Goal: Information Seeking & Learning: Learn about a topic

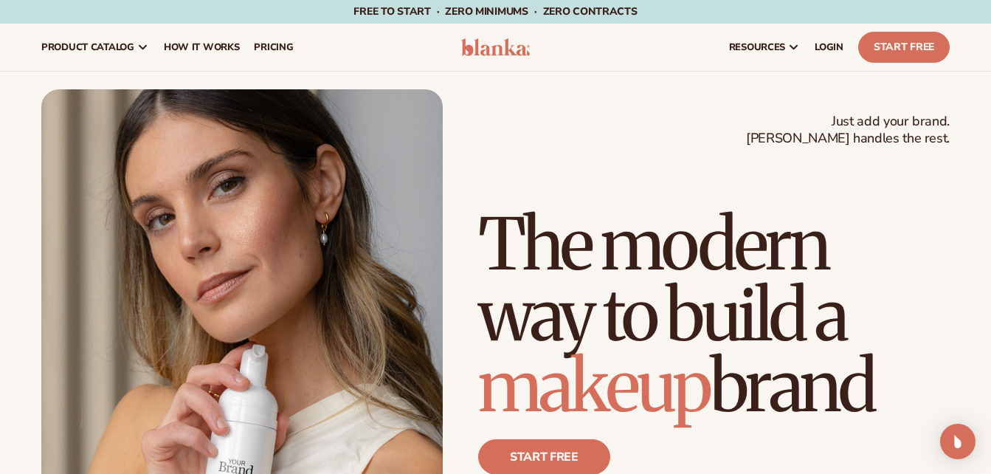
drag, startPoint x: 795, startPoint y: 12, endPoint x: 319, endPoint y: 511, distance: 690.1
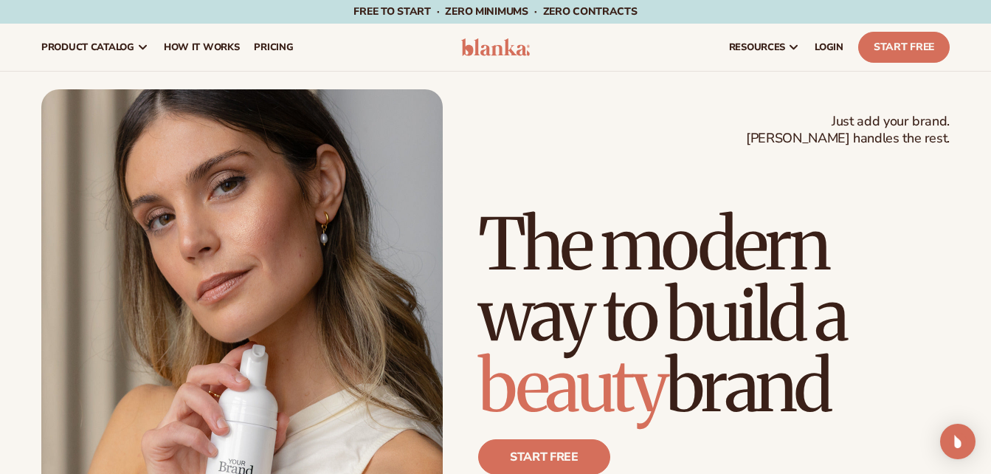
drag, startPoint x: 319, startPoint y: 511, endPoint x: 747, endPoint y: 89, distance: 601.2
click at [747, 89] on div "Just add your brand. Blanka handles the rest. beauty,skin care,wellness,makeup …" at bounding box center [495, 342] width 908 height 506
drag, startPoint x: 983, startPoint y: 5, endPoint x: 983, endPoint y: -35, distance: 39.9
click at [983, 0] on html "Skip to content Free to start · ZERO minimums · ZERO contracts · Free to start …" at bounding box center [495, 237] width 991 height 474
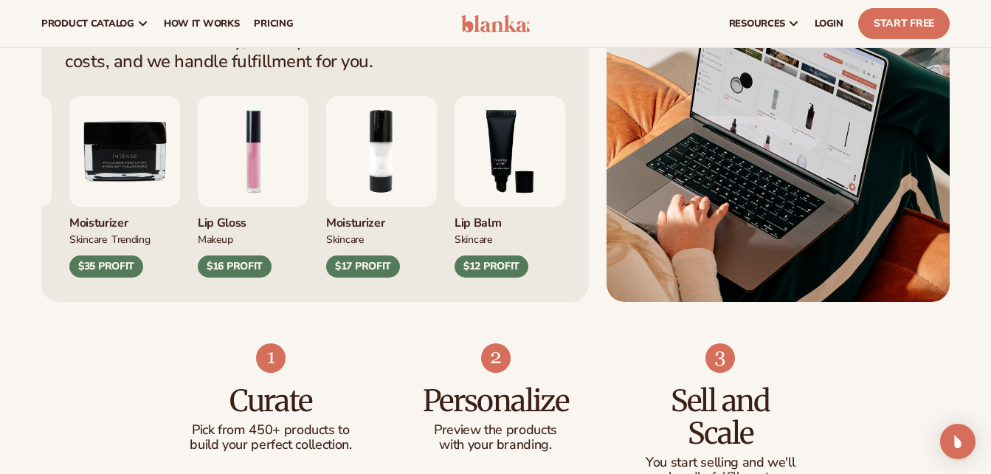
scroll to position [565, 0]
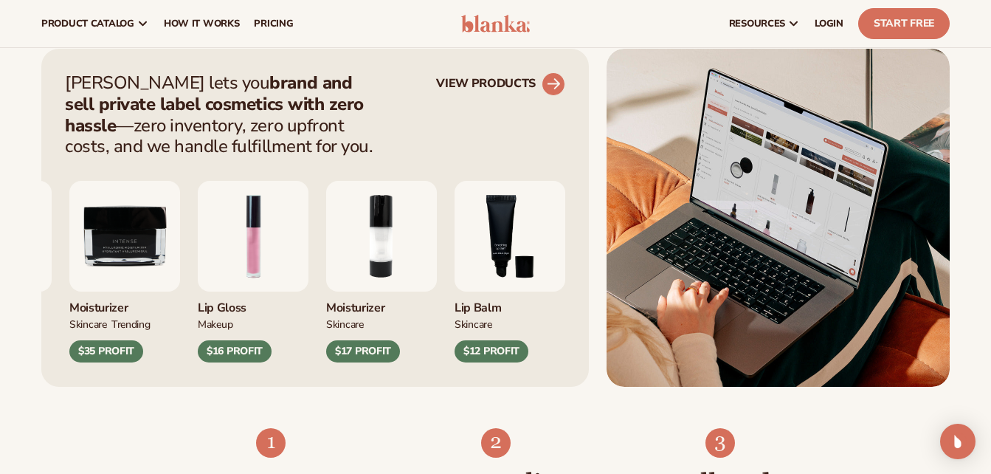
click at [558, 80] on circle at bounding box center [553, 84] width 32 height 32
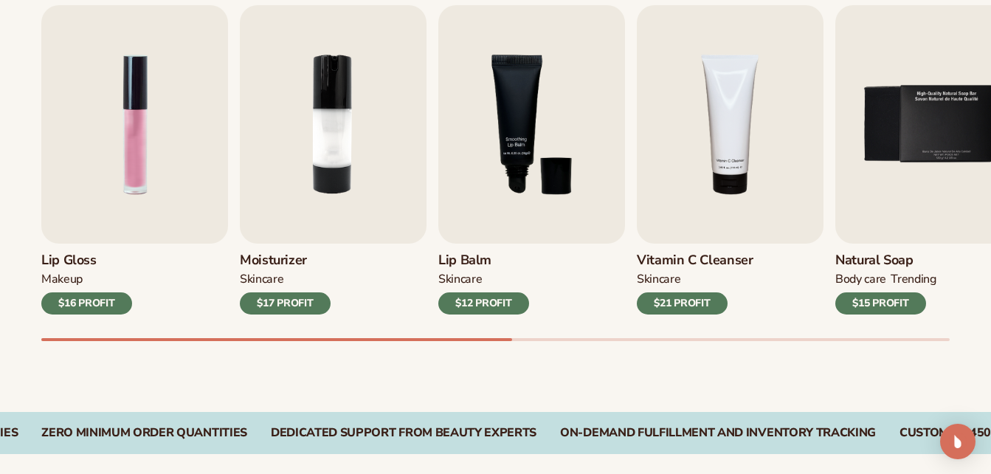
scroll to position [519, 0]
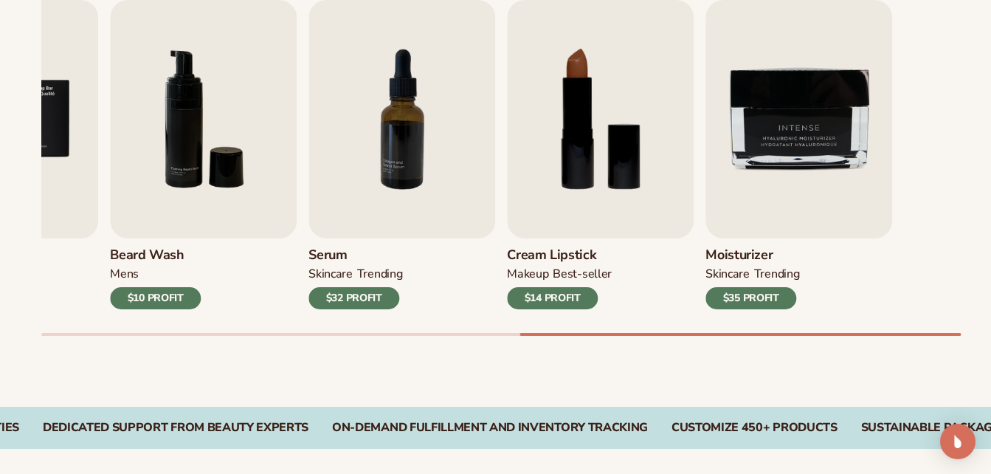
click at [806, 270] on div "Moisturizer SKINCARE TRENDING $35 PROFIT" at bounding box center [799, 273] width 187 height 71
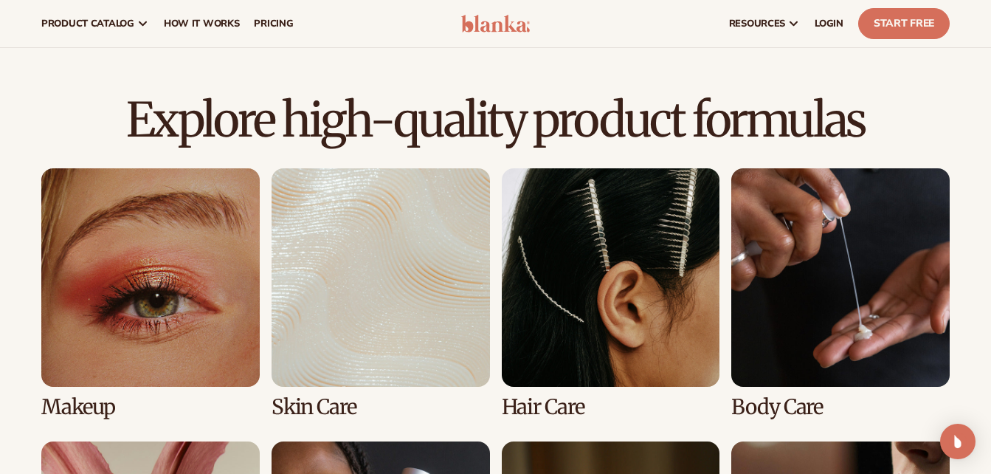
scroll to position [926, 0]
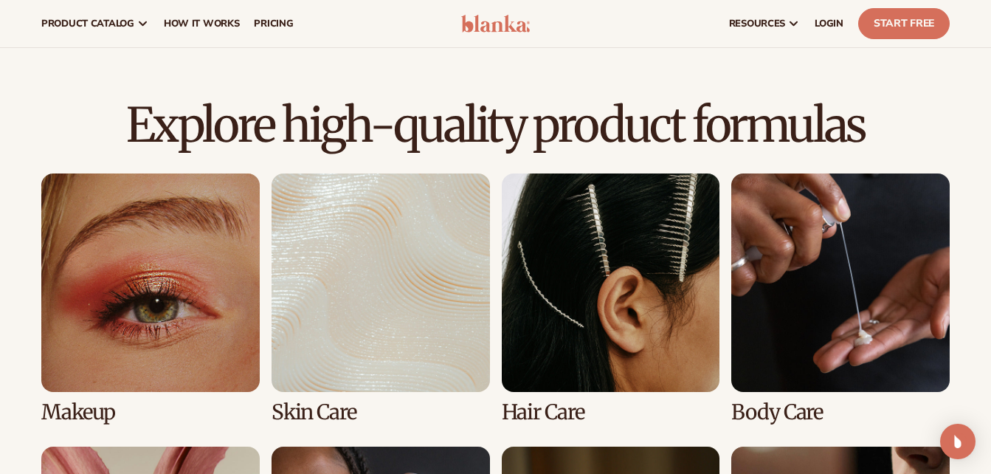
click at [93, 306] on link "1 / 8" at bounding box center [150, 298] width 218 height 250
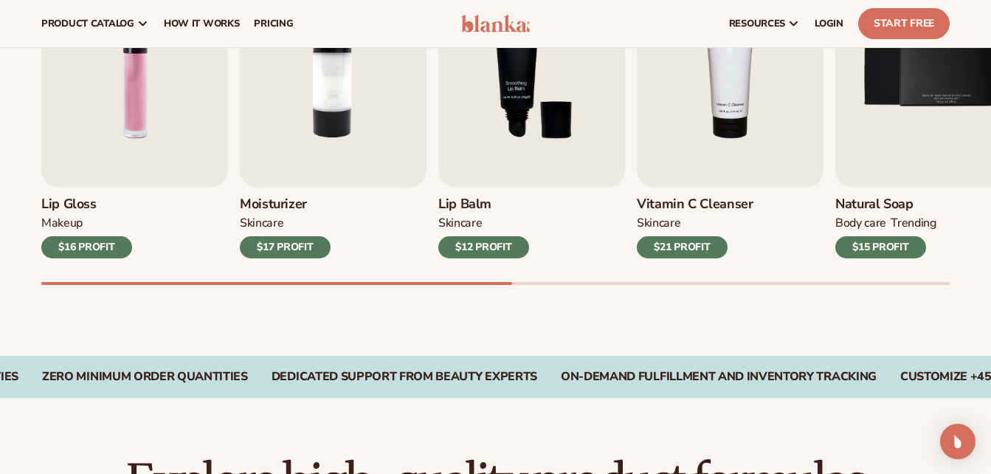
scroll to position [564, 0]
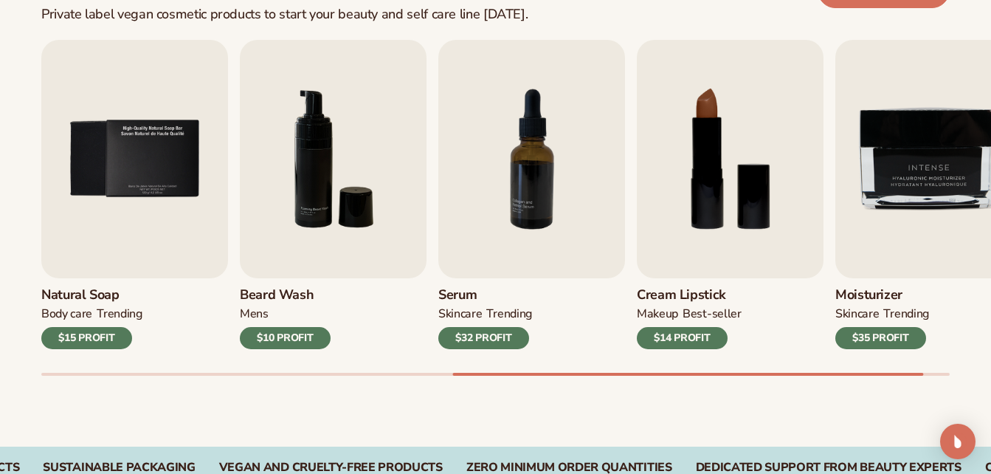
scroll to position [542, 0]
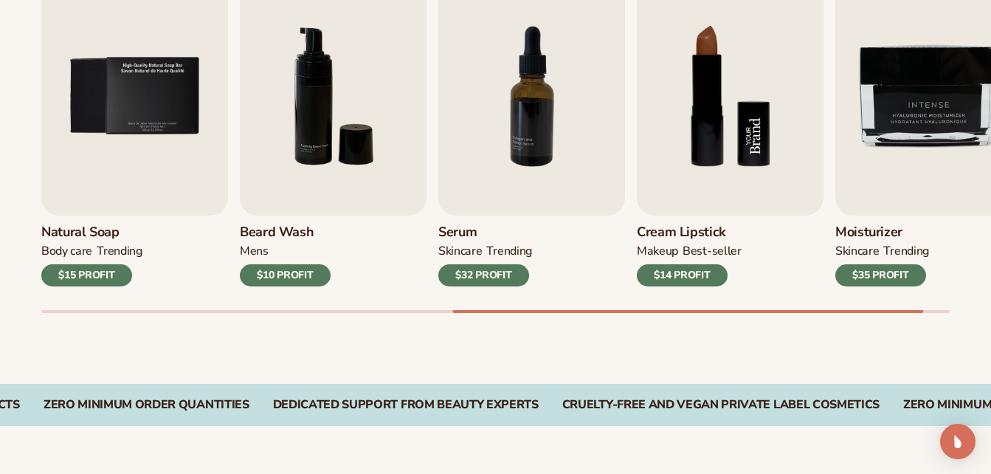
click at [686, 165] on img "8 / 9" at bounding box center [730, 96] width 187 height 238
click at [686, 200] on img "8 / 9" at bounding box center [730, 96] width 187 height 238
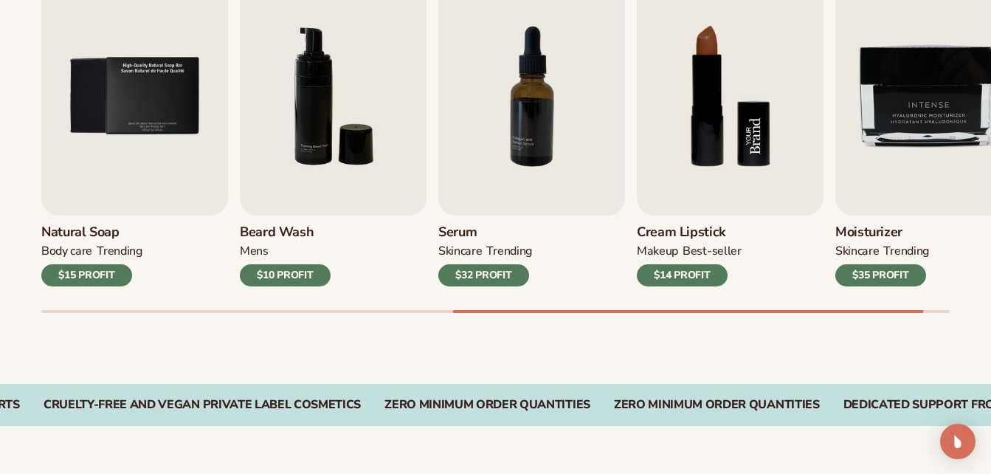
click at [739, 114] on img "8 / 9" at bounding box center [730, 96] width 187 height 238
click at [694, 42] on img "8 / 9" at bounding box center [730, 96] width 187 height 238
click at [694, 41] on img "8 / 9" at bounding box center [730, 96] width 187 height 238
click at [758, 146] on img "8 / 9" at bounding box center [730, 96] width 187 height 238
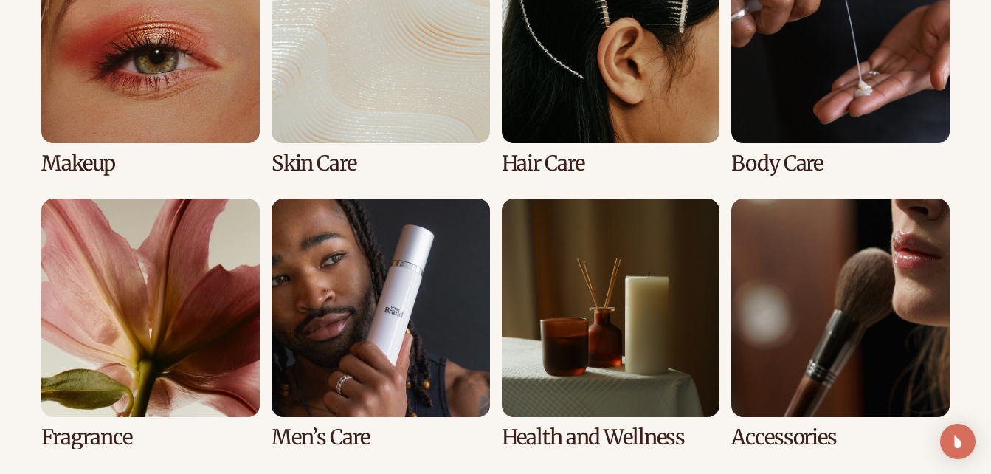
scroll to position [1202, 0]
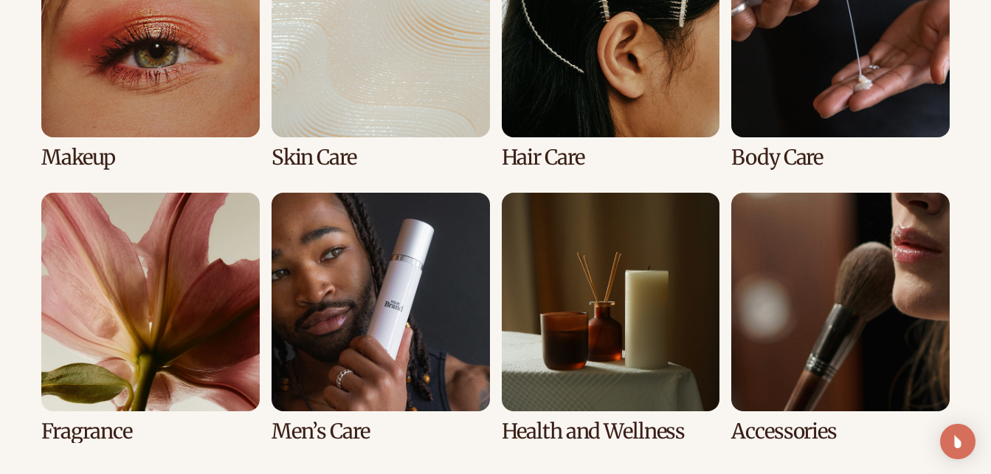
click at [371, 56] on link "2 / 8" at bounding box center [381, 44] width 218 height 250
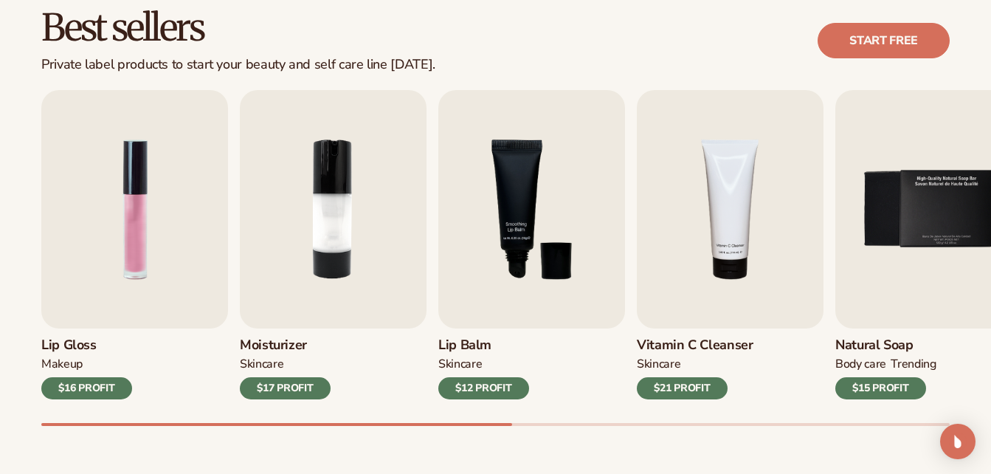
scroll to position [508, 0]
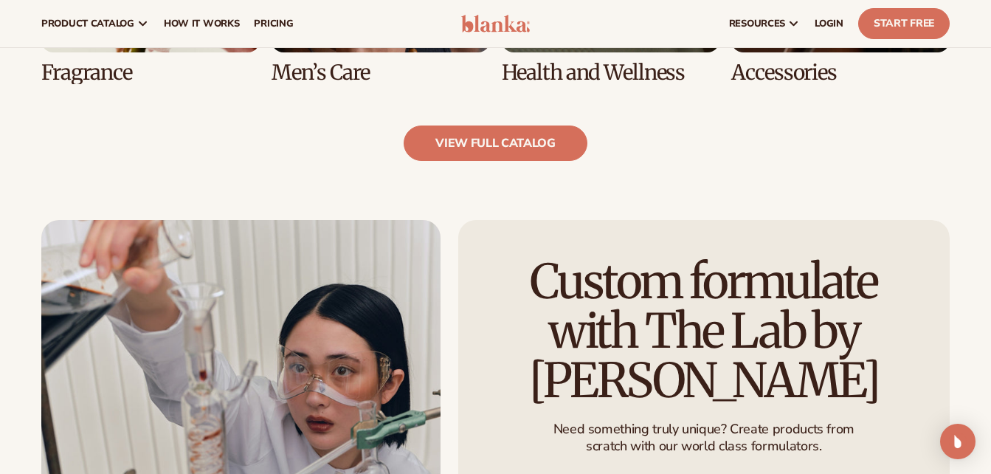
scroll to position [1485, 0]
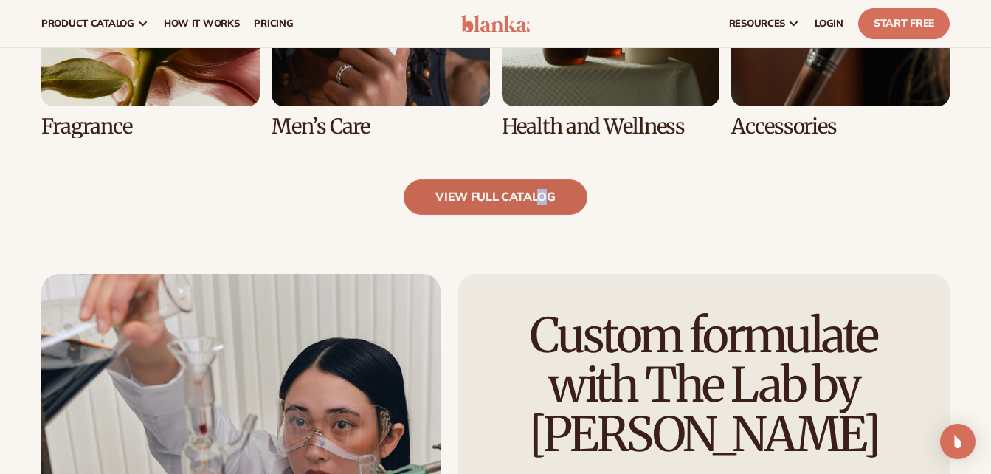
click at [495, 196] on link "view full catalog" at bounding box center [496, 196] width 184 height 35
drag, startPoint x: 495, startPoint y: 196, endPoint x: 486, endPoint y: 197, distance: 8.9
click at [486, 197] on link "view full catalog" at bounding box center [496, 196] width 184 height 35
click at [516, 199] on link "view full catalog" at bounding box center [496, 196] width 184 height 35
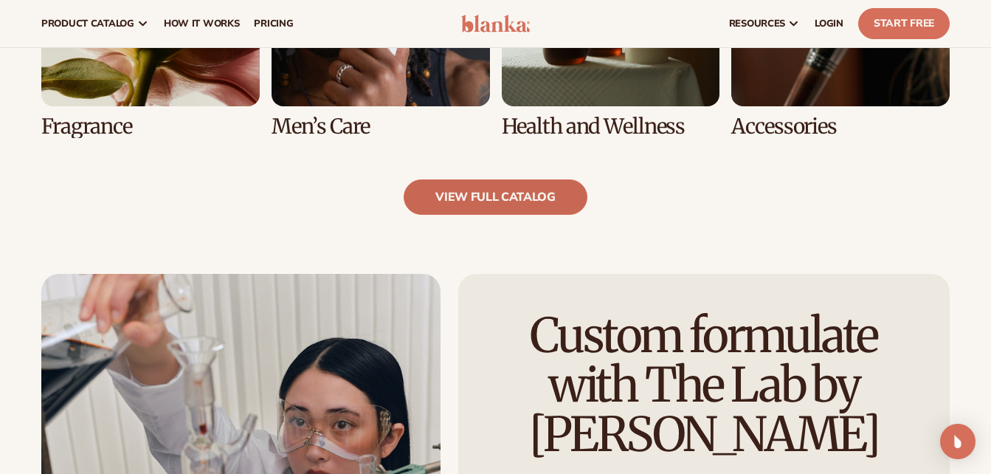
click at [516, 199] on link "view full catalog" at bounding box center [496, 196] width 184 height 35
drag, startPoint x: 516, startPoint y: 199, endPoint x: 476, endPoint y: 199, distance: 39.9
click at [476, 199] on link "view full catalog" at bounding box center [496, 196] width 184 height 35
drag, startPoint x: 476, startPoint y: 199, endPoint x: 443, endPoint y: 191, distance: 34.0
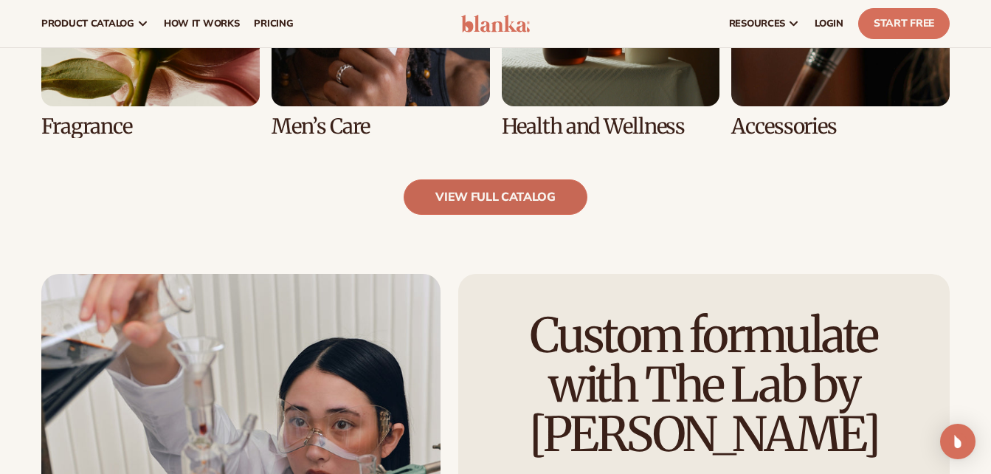
click at [443, 191] on link "view full catalog" at bounding box center [496, 196] width 184 height 35
click at [444, 186] on link "view full catalog" at bounding box center [496, 196] width 184 height 35
drag, startPoint x: 444, startPoint y: 186, endPoint x: 402, endPoint y: 163, distance: 47.9
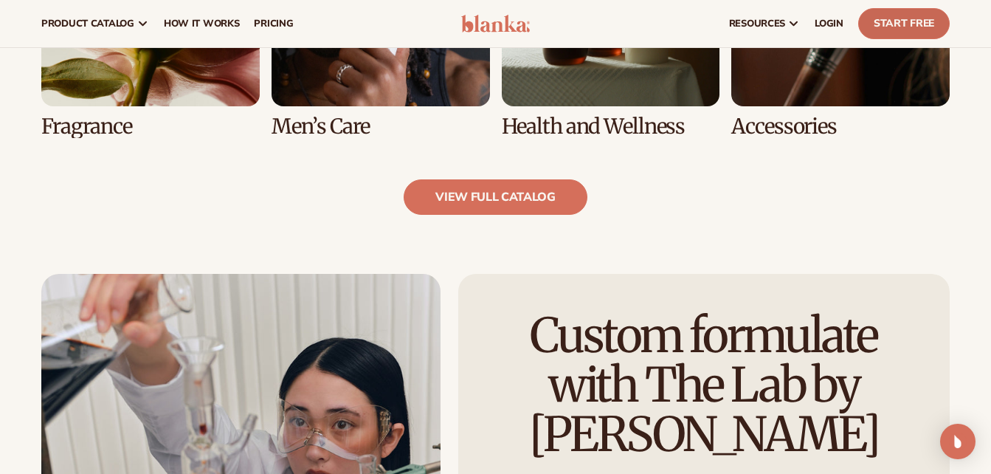
click at [889, 24] on link "Start Free" at bounding box center [904, 23] width 92 height 31
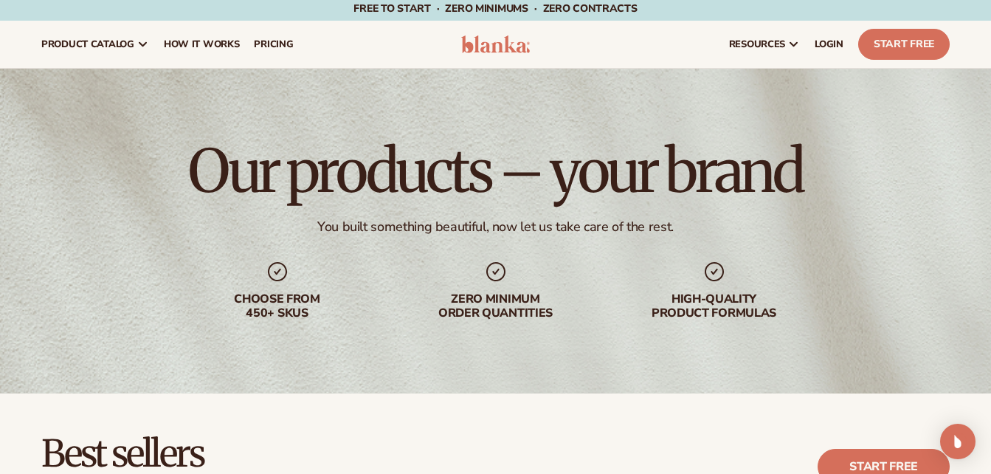
scroll to position [0, 0]
